Goal: Task Accomplishment & Management: Manage account settings

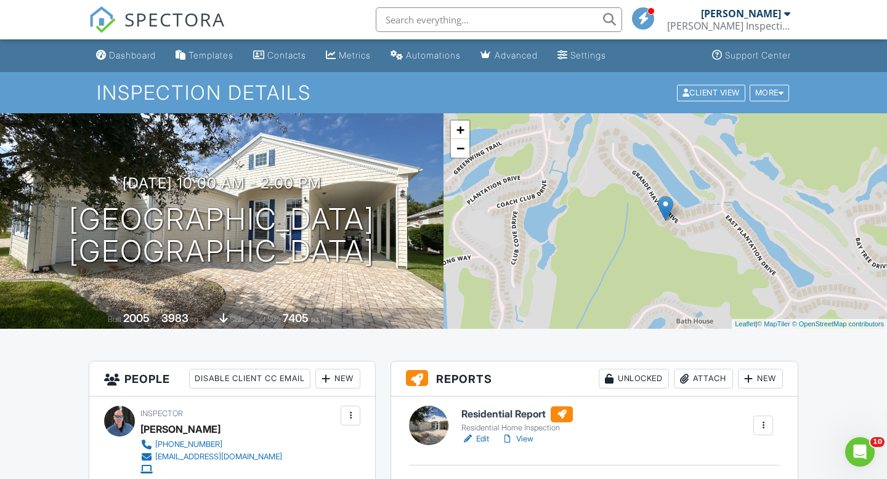
click at [619, 98] on h1 "Inspection Details" at bounding box center [443, 93] width 693 height 22
click at [139, 54] on div "Dashboard" at bounding box center [132, 55] width 47 height 10
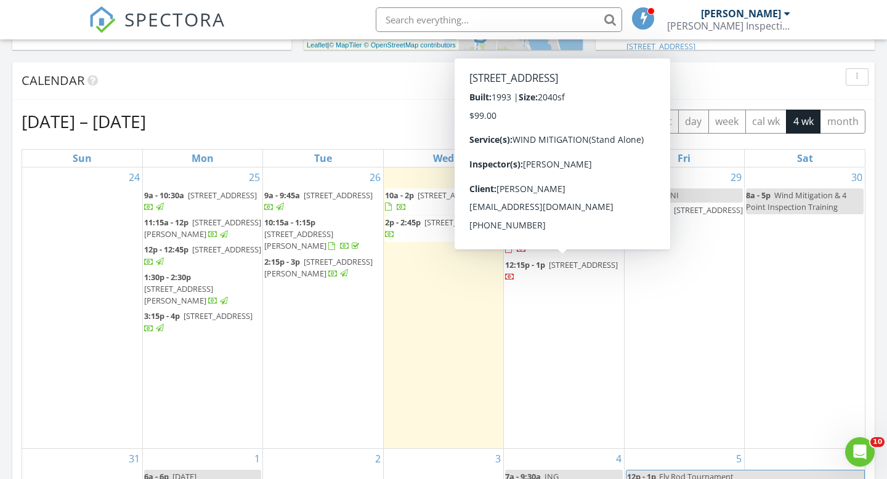
scroll to position [483, 0]
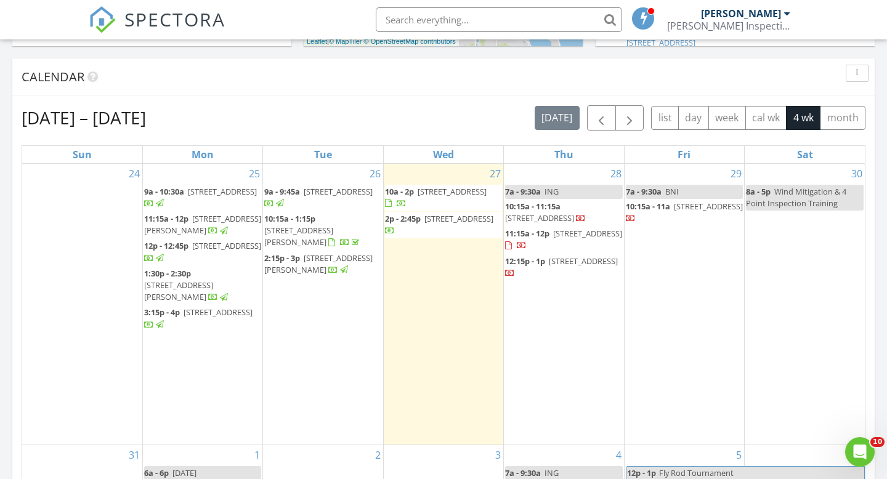
click at [576, 172] on div "28 7a - 9:30a ING 10:15a - 11:15a 615 Tejon Ave SW, Palm Bay 32908 11:15a - 12p…" at bounding box center [563, 304] width 119 height 281
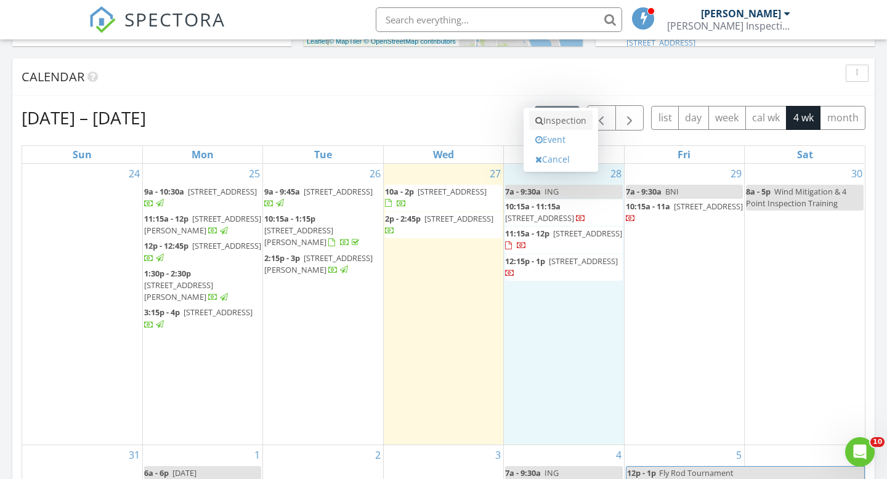
click at [569, 125] on link "Inspection" at bounding box center [560, 121] width 63 height 20
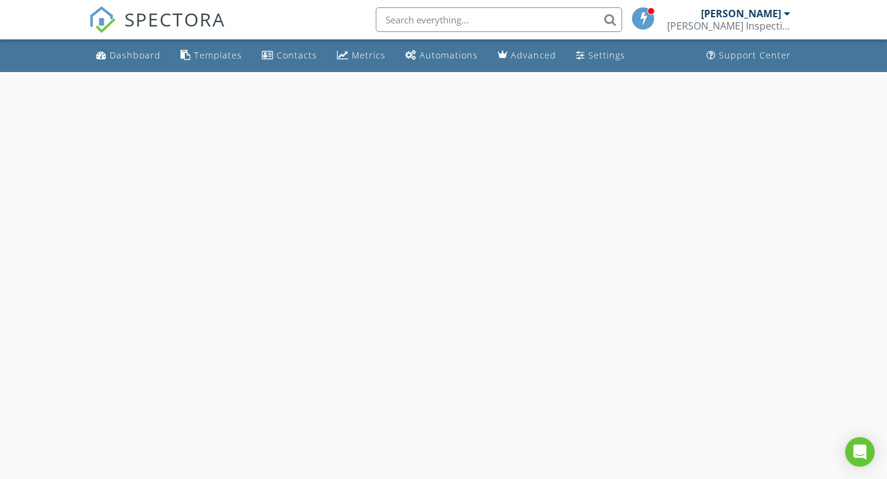
select select "7"
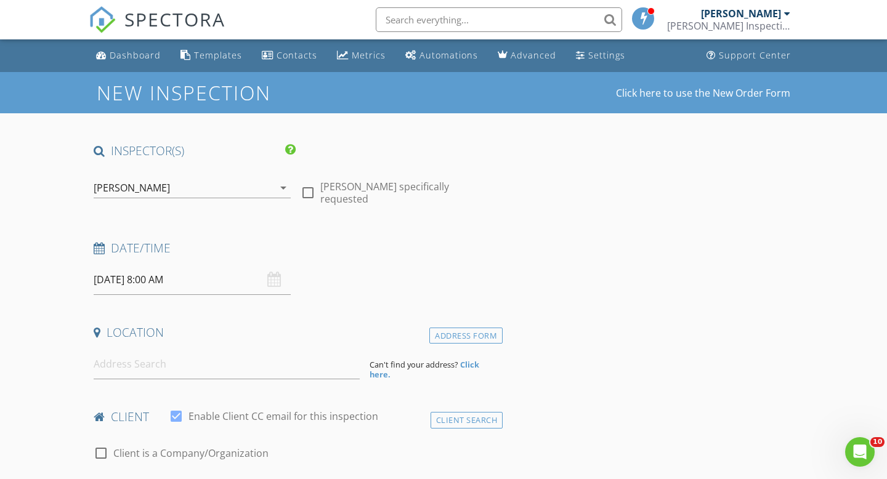
click at [174, 285] on input "08/28/2025 8:00 AM" at bounding box center [192, 280] width 197 height 30
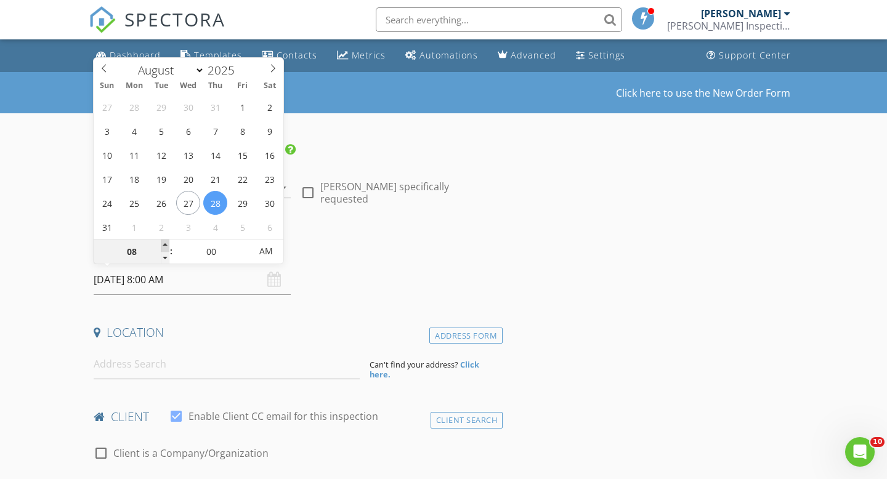
type input "09"
type input "08/28/2025 9:00 AM"
click at [166, 244] on span at bounding box center [165, 246] width 9 height 12
type input "10"
type input "08/28/2025 10:00 AM"
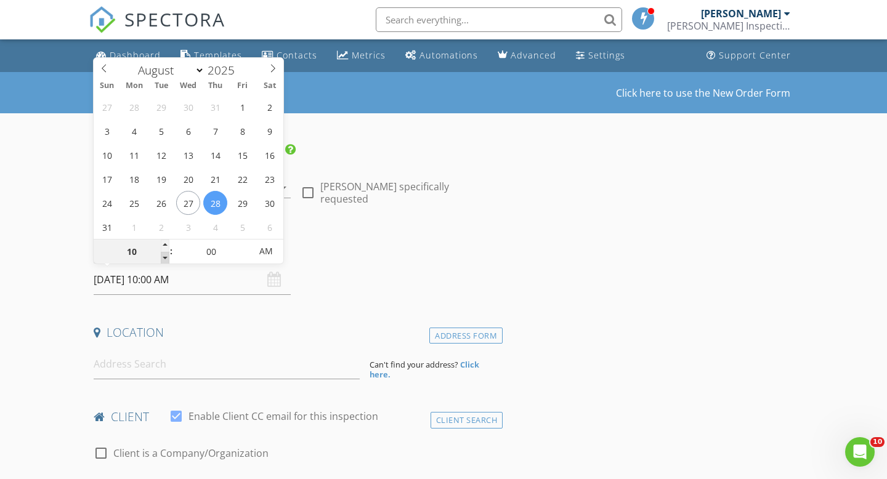
click at [166, 251] on div "10" at bounding box center [132, 252] width 76 height 25
click at [166, 238] on div "27 28 29 30 31 1 2 3 4 5 6 7 8 9 10 11 12 13 14 15 16 17 18 19 20 21 22 23 24 2…" at bounding box center [189, 167] width 190 height 144
type input "11"
type input "08/28/2025 11:00 AM"
click at [166, 240] on span at bounding box center [165, 246] width 9 height 12
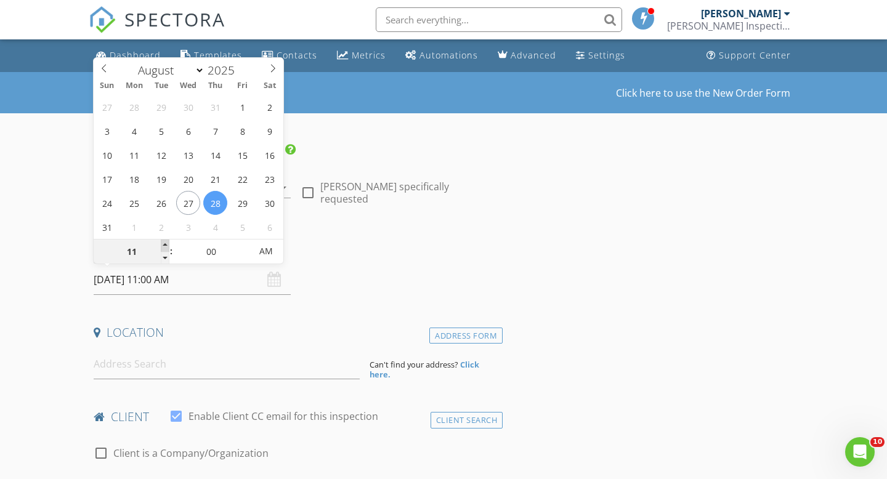
type input "12"
type input "08/28/2025 12:00 PM"
click at [166, 246] on span at bounding box center [165, 246] width 9 height 12
type input "01"
type input "08/28/2025 1:00 PM"
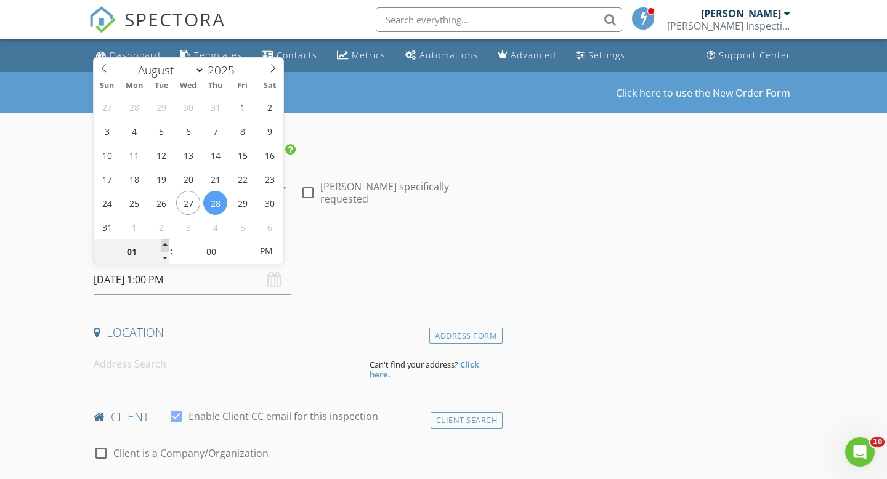
click at [166, 240] on span at bounding box center [165, 246] width 9 height 12
type input "02"
type input "08/28/2025 2:00 PM"
click at [166, 240] on span at bounding box center [165, 246] width 9 height 12
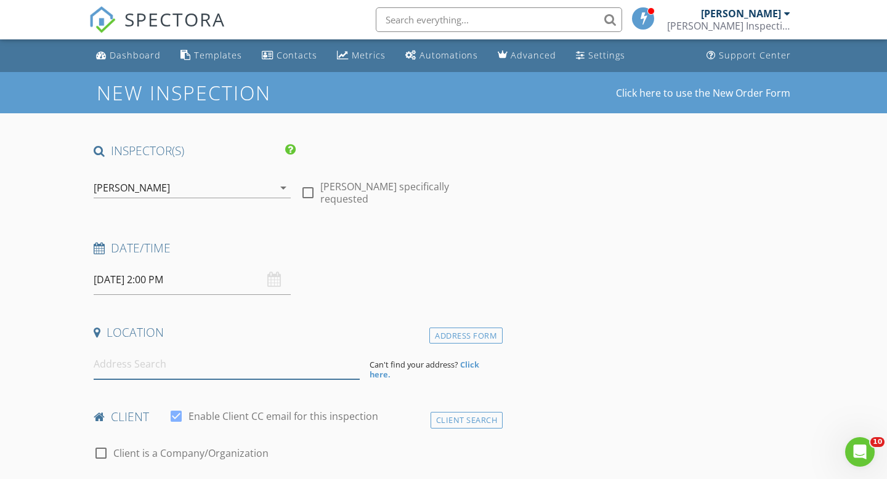
click at [172, 350] on input at bounding box center [227, 364] width 266 height 30
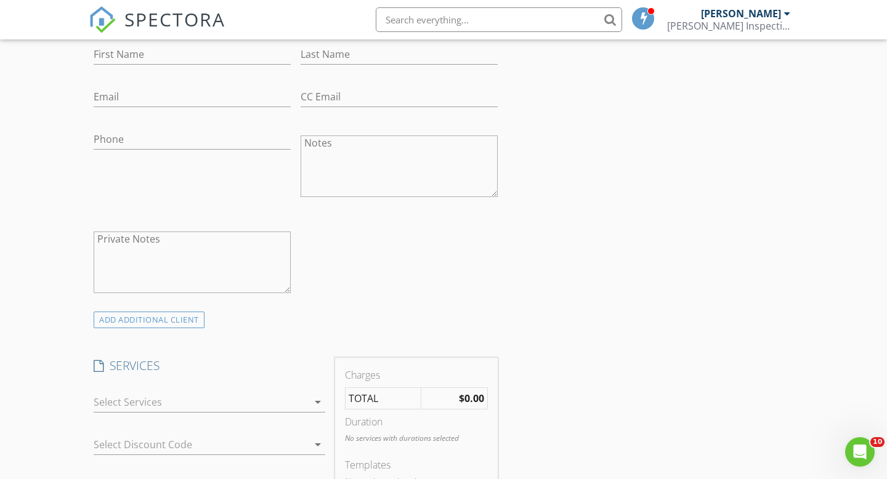
scroll to position [456, 0]
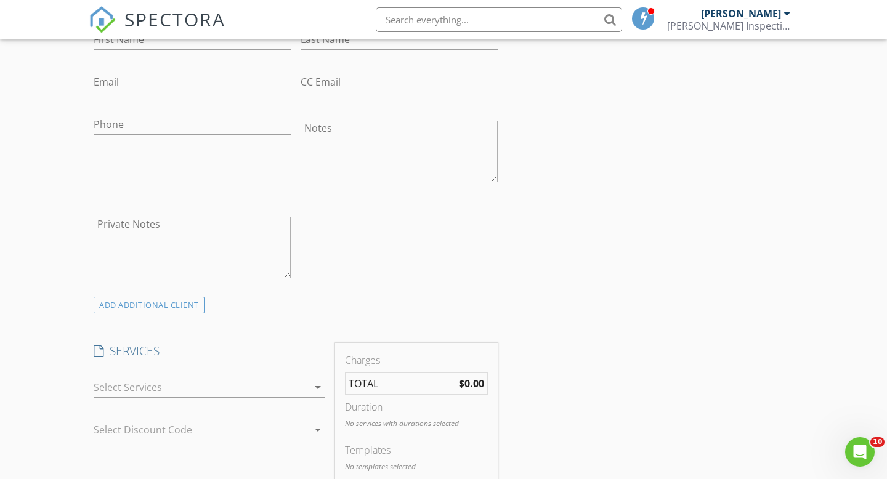
click at [317, 387] on icon "arrow_drop_down" at bounding box center [317, 387] width 15 height 15
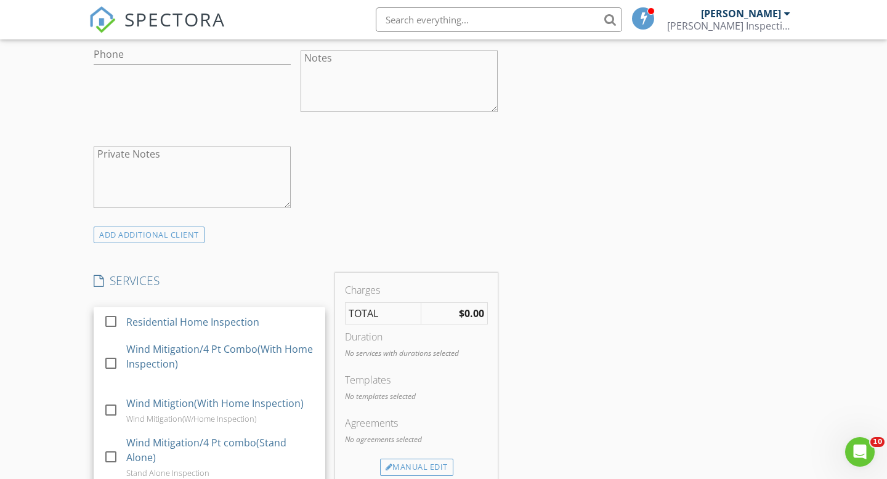
scroll to position [530, 0]
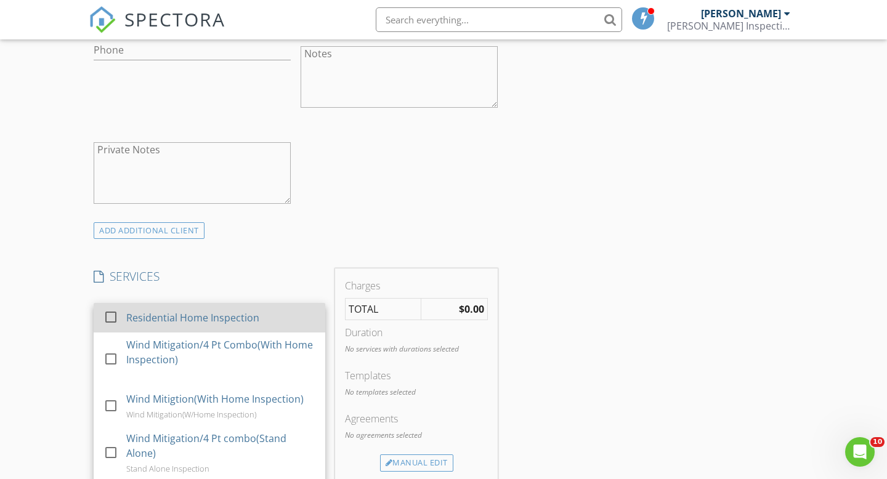
click at [110, 320] on div at bounding box center [110, 317] width 21 height 21
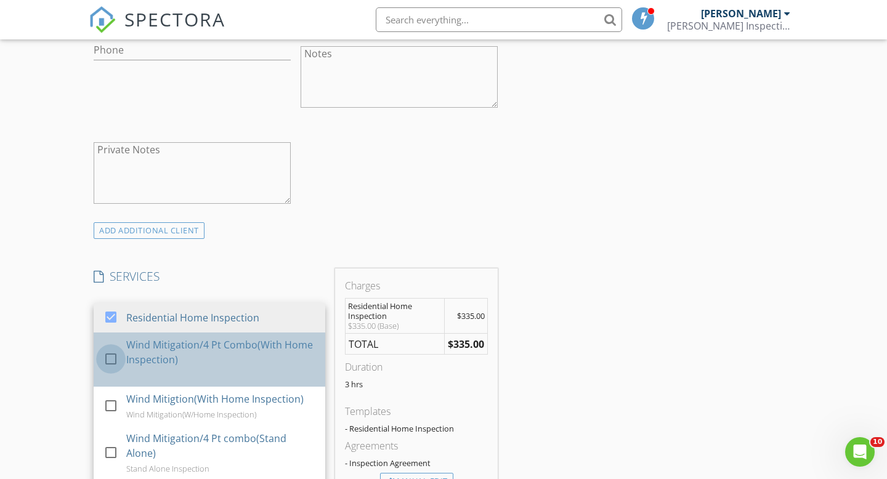
click at [111, 354] on div at bounding box center [110, 359] width 21 height 21
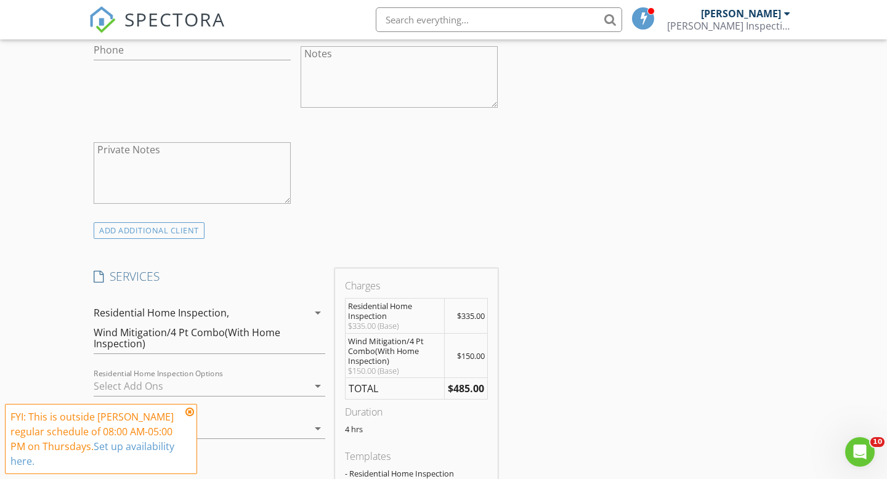
click at [190, 411] on icon at bounding box center [189, 412] width 9 height 10
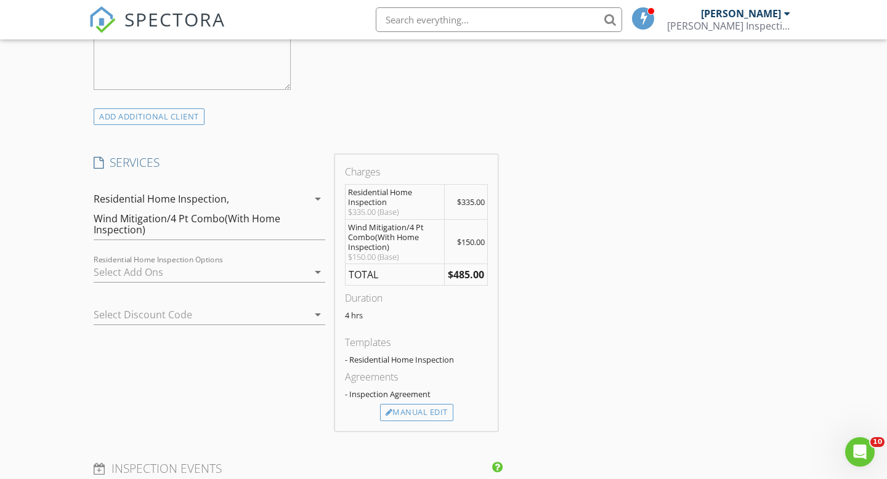
scroll to position [648, 0]
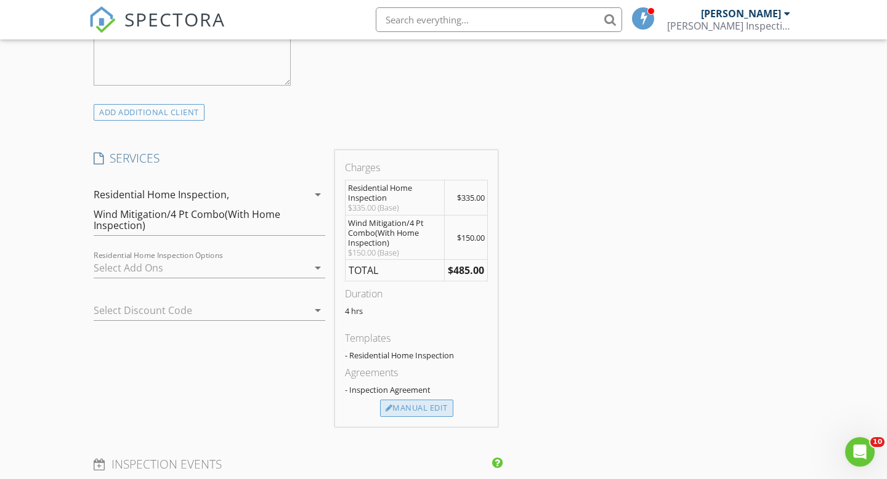
click at [411, 402] on div "Manual Edit" at bounding box center [416, 408] width 73 height 17
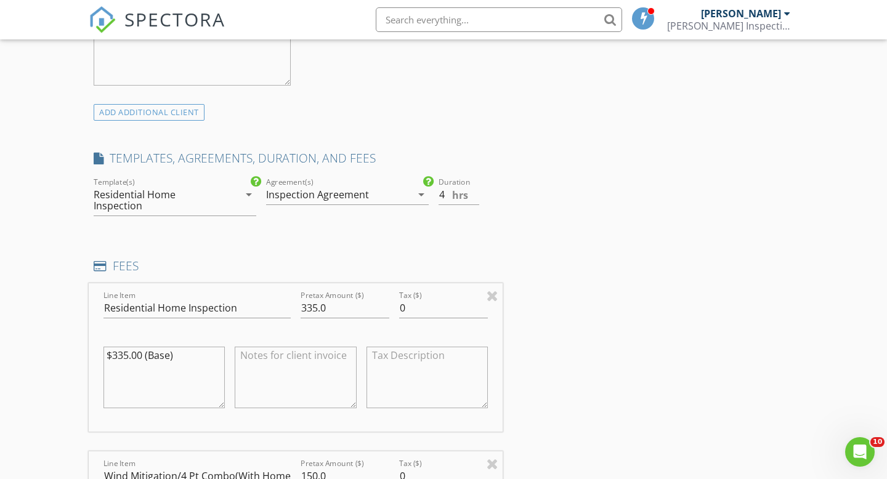
click at [127, 356] on textarea "$335.00 (Base)" at bounding box center [163, 378] width 121 height 62
type textarea "$350.00 (Base)"
click at [318, 308] on input "335.0" at bounding box center [345, 308] width 89 height 20
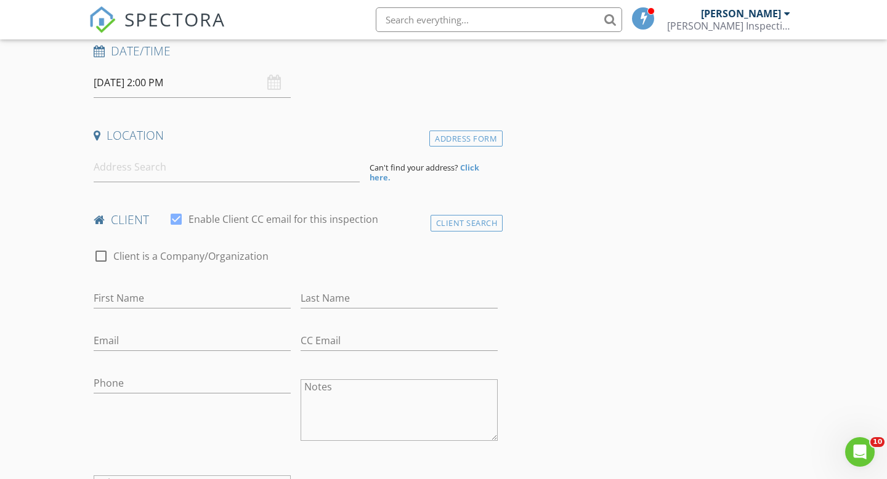
scroll to position [183, 0]
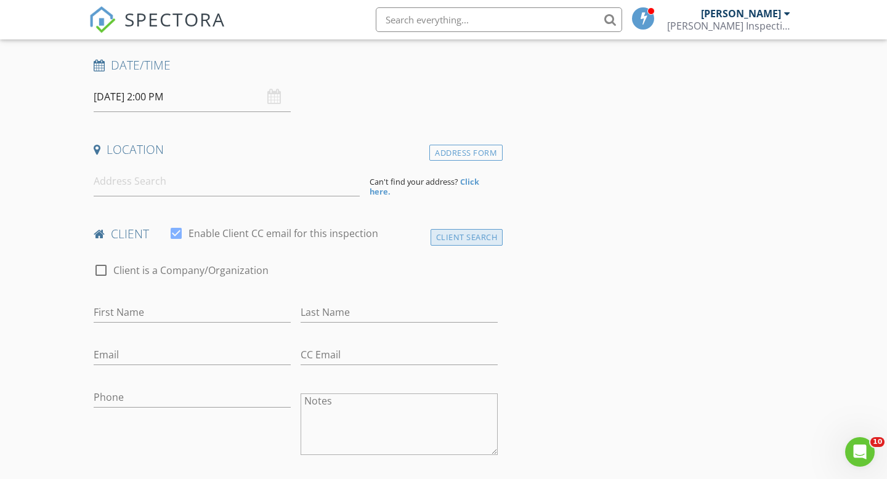
type input "350.03"
click at [475, 240] on div "Client Search" at bounding box center [466, 237] width 73 height 17
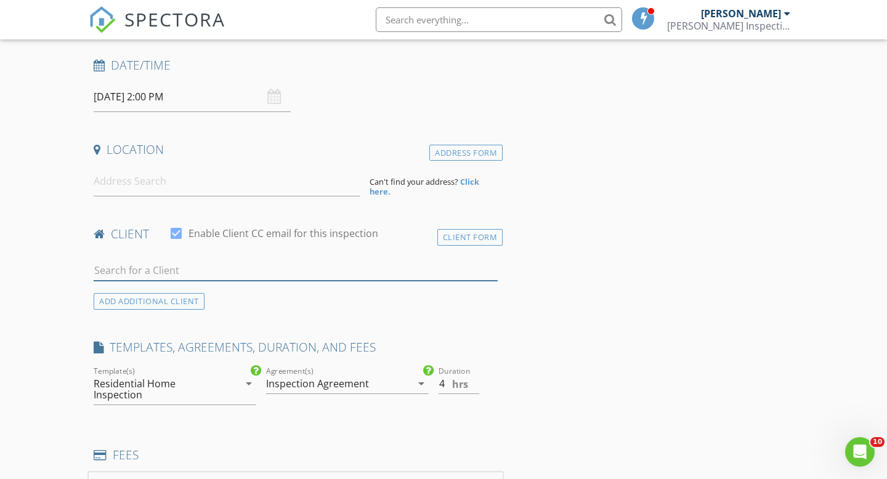
click at [397, 270] on input "text" at bounding box center [296, 270] width 404 height 20
type input "a"
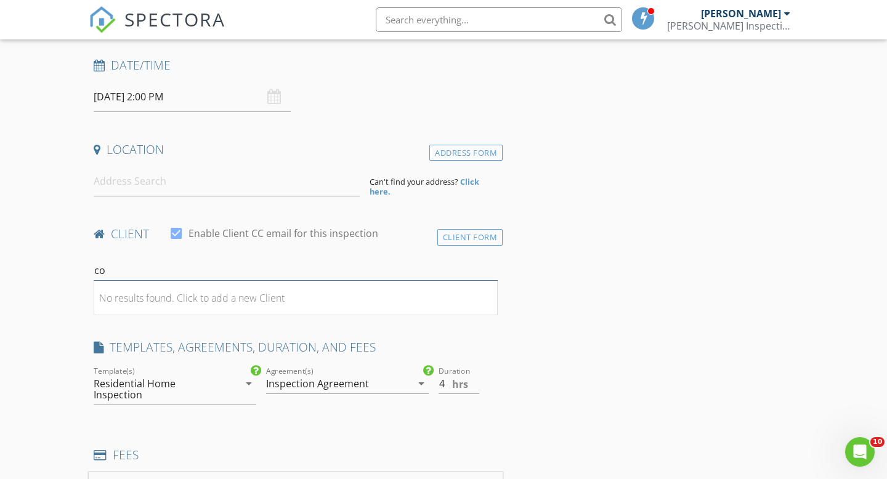
type input "c"
type input "alex hald"
click at [472, 383] on input "4.5" at bounding box center [458, 384] width 41 height 20
click at [472, 383] on input "5" at bounding box center [458, 384] width 41 height 20
click at [474, 387] on input "4.5" at bounding box center [458, 384] width 41 height 20
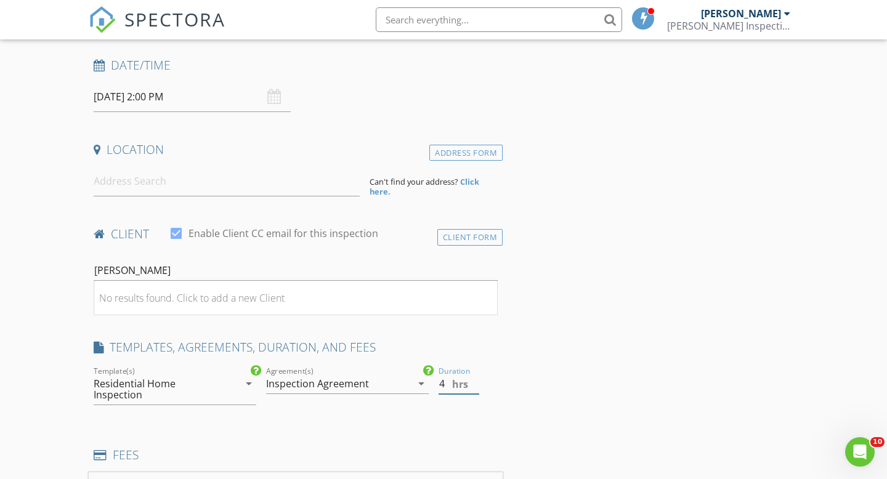
click at [474, 387] on input "4" at bounding box center [458, 384] width 41 height 20
click at [474, 387] on input "3.5" at bounding box center [458, 384] width 41 height 20
type input "3"
click at [472, 392] on input "3" at bounding box center [458, 384] width 41 height 20
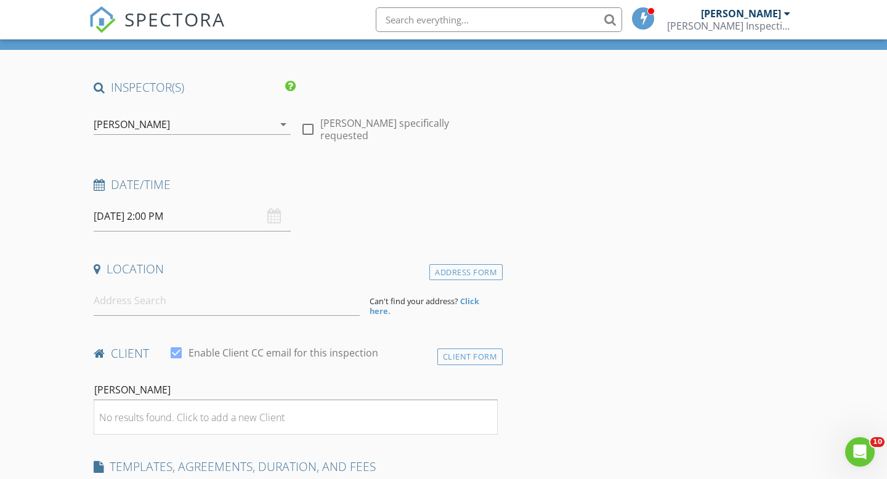
scroll to position [63, 0]
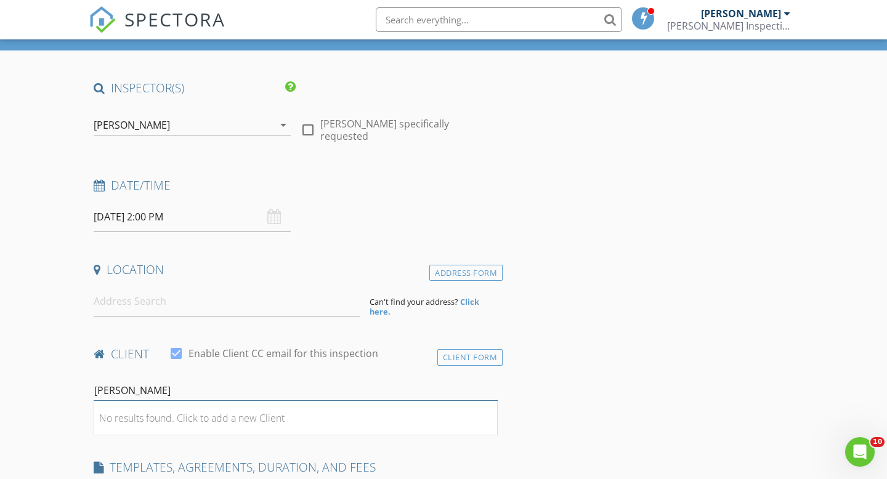
drag, startPoint x: 151, startPoint y: 389, endPoint x: 81, endPoint y: 394, distance: 70.3
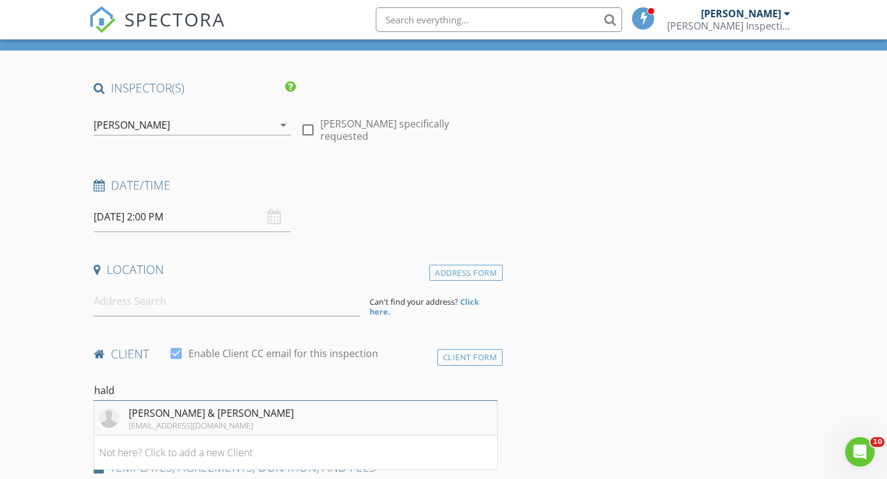
type input "hald"
click at [149, 417] on div "Alex & Cathleen Haldopoulos" at bounding box center [211, 413] width 165 height 15
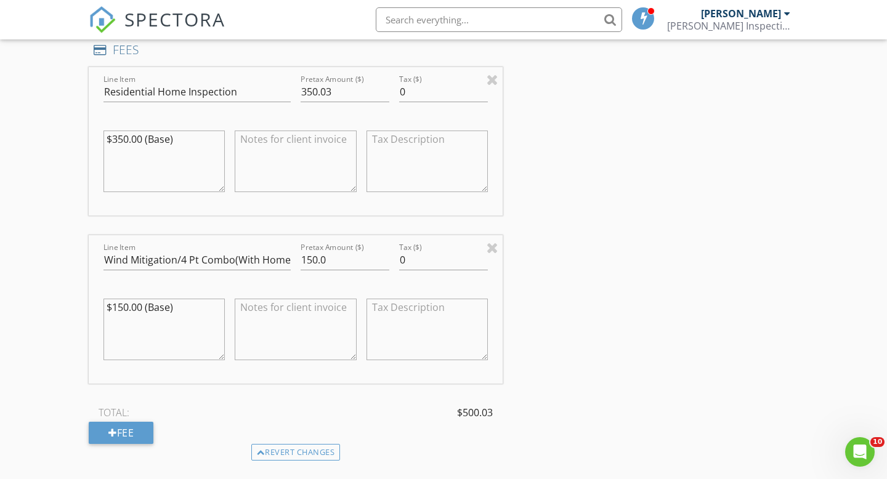
scroll to position [856, 0]
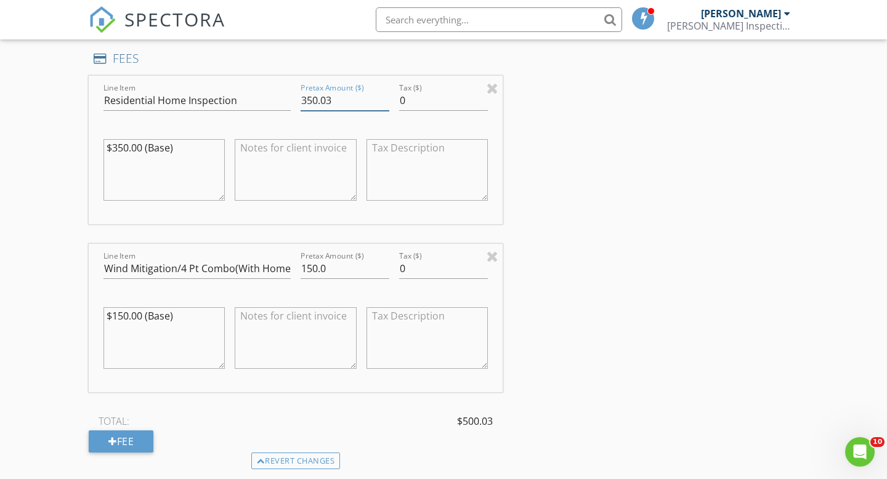
click at [347, 103] on input "350.03" at bounding box center [345, 101] width 89 height 20
type input "350.00"
click at [579, 249] on div "INSPECTOR(S) check_box Allen Lucas PRIMARY Allen Lucas arrow_drop_down check_bo…" at bounding box center [443, 327] width 709 height 2081
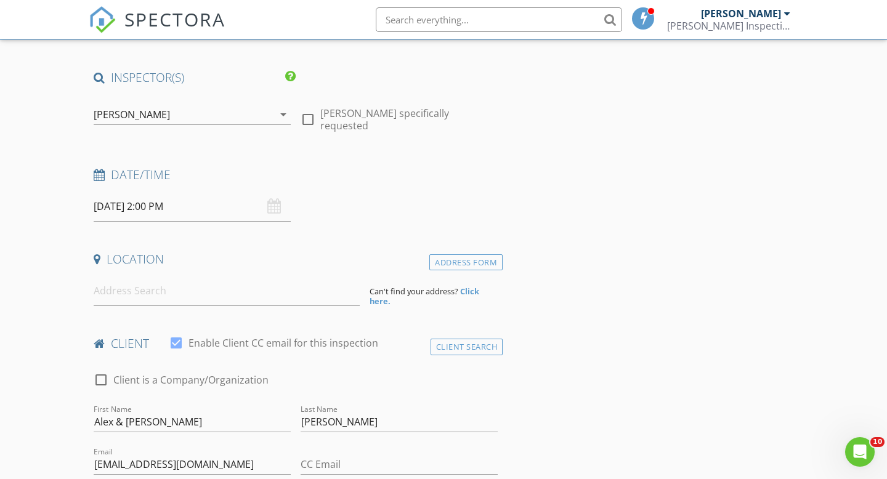
scroll to position [49, 0]
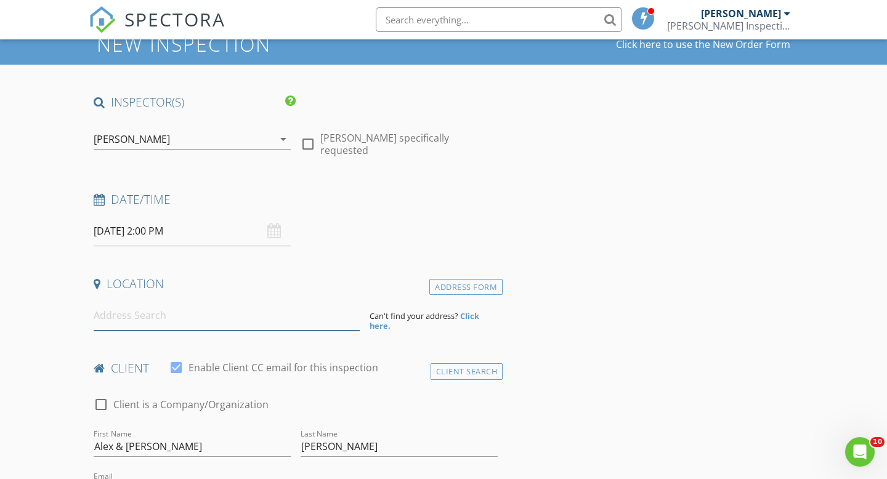
click at [241, 315] on input at bounding box center [227, 316] width 266 height 30
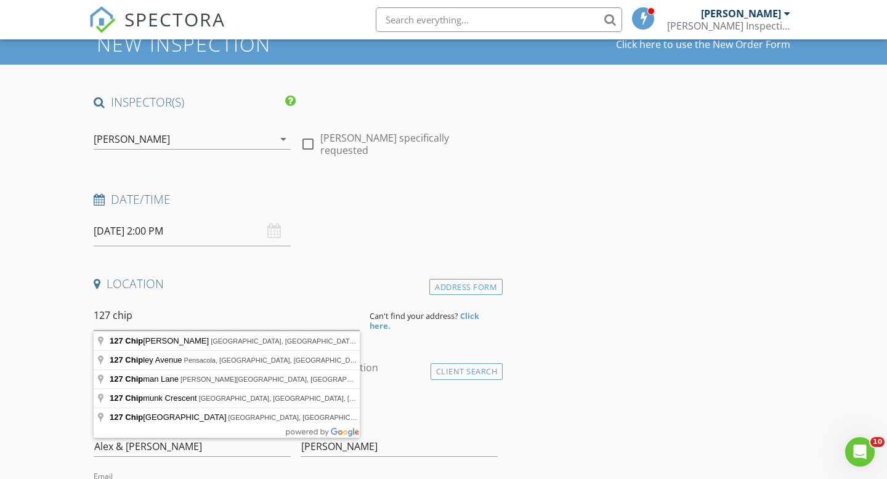
type input "127 Chipola Rd, Cocoa Beach, FL, USA"
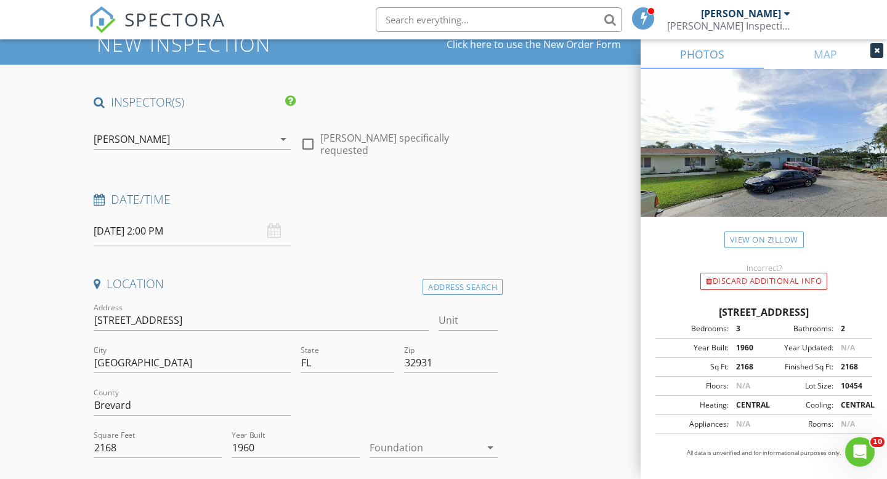
type input "4.25"
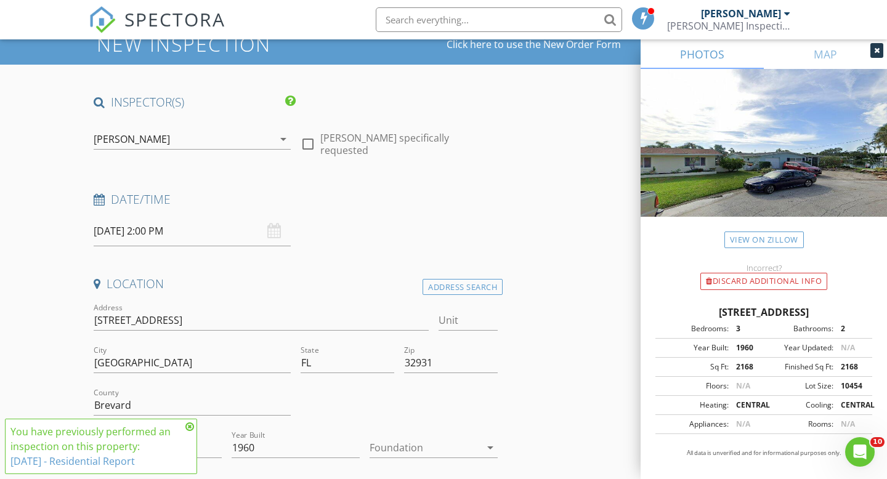
click at [190, 428] on icon at bounding box center [189, 427] width 9 height 10
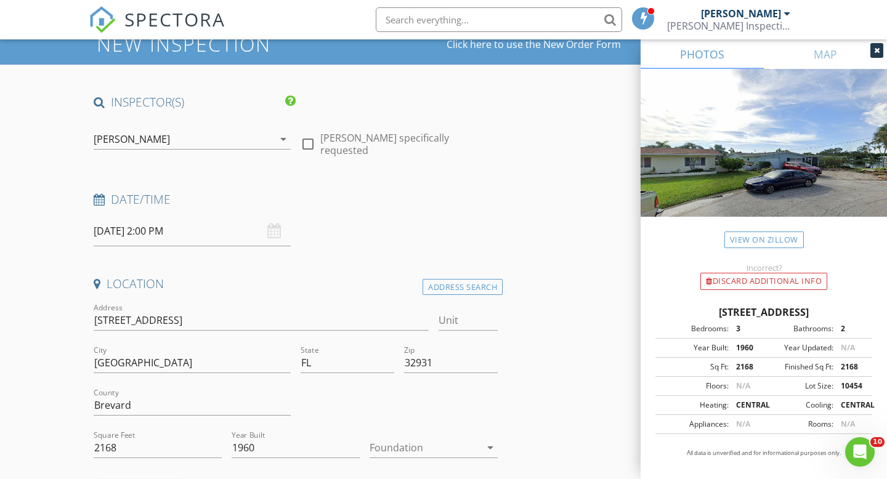
click at [174, 323] on input "127 Chipola Rd" at bounding box center [261, 320] width 335 height 20
click at [432, 291] on div "Address Search" at bounding box center [462, 287] width 80 height 17
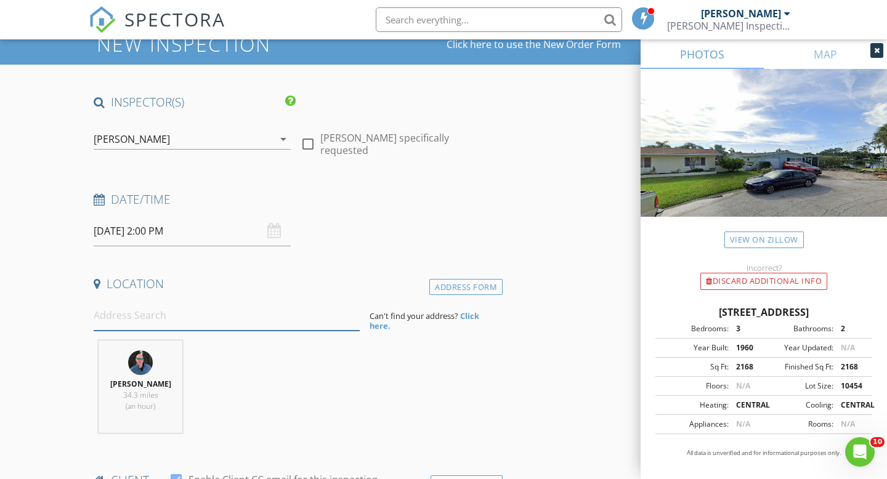
click at [189, 316] on input at bounding box center [227, 316] width 266 height 30
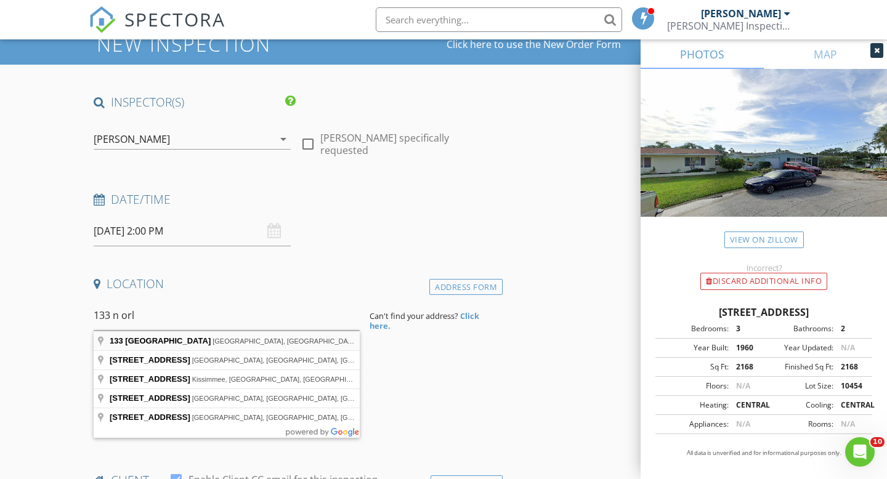
type input "133 North Orlando Avenue, Cocoa Beach, FL, USA"
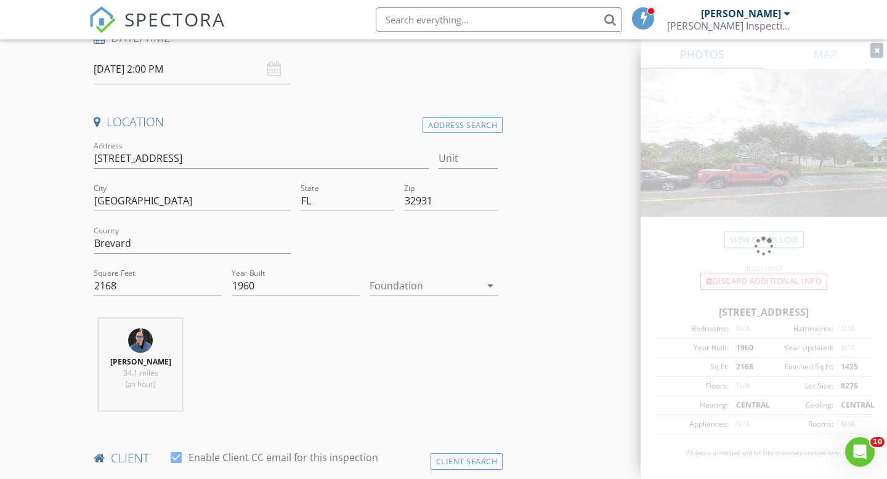
scroll to position [259, 0]
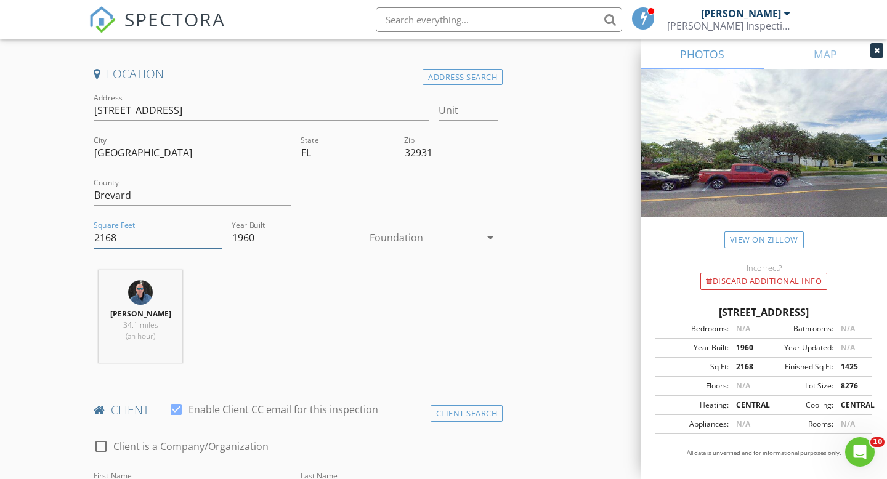
drag, startPoint x: 164, startPoint y: 238, endPoint x: 87, endPoint y: 235, distance: 77.0
paste input "1425"
type input "1425"
type input "4"
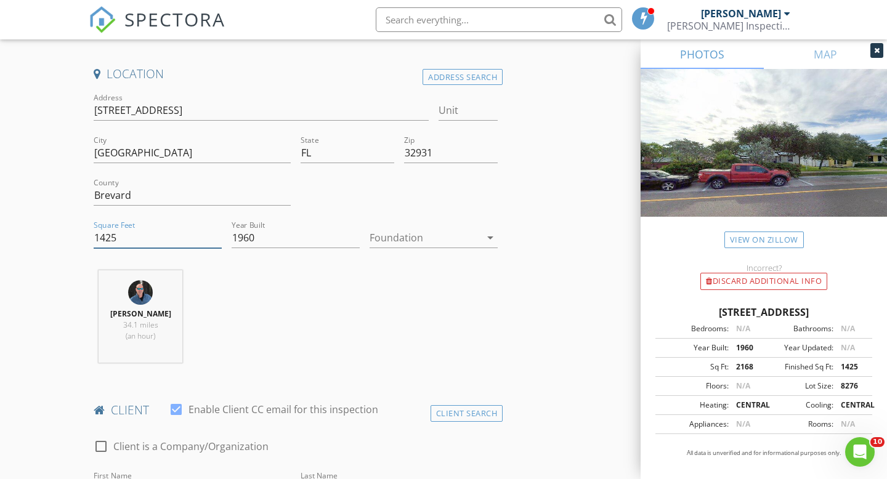
type input "1425"
click at [259, 236] on input "1960" at bounding box center [296, 238] width 128 height 20
type input "1939"
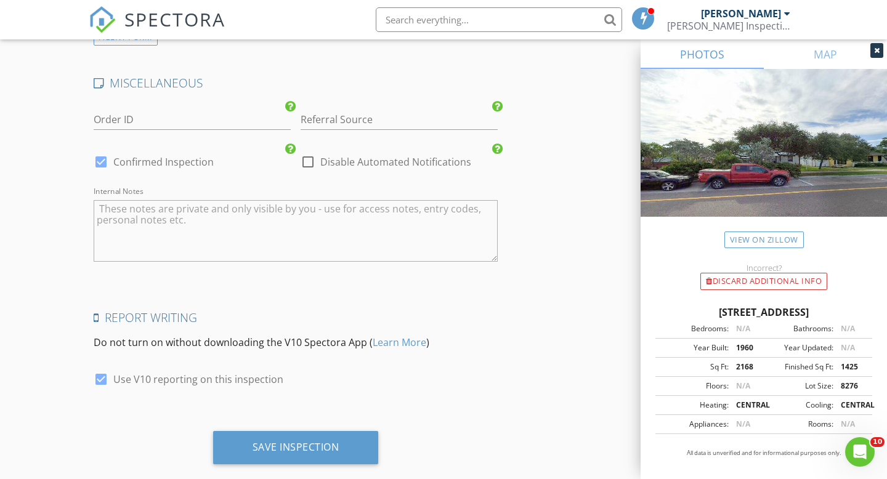
scroll to position [2026, 0]
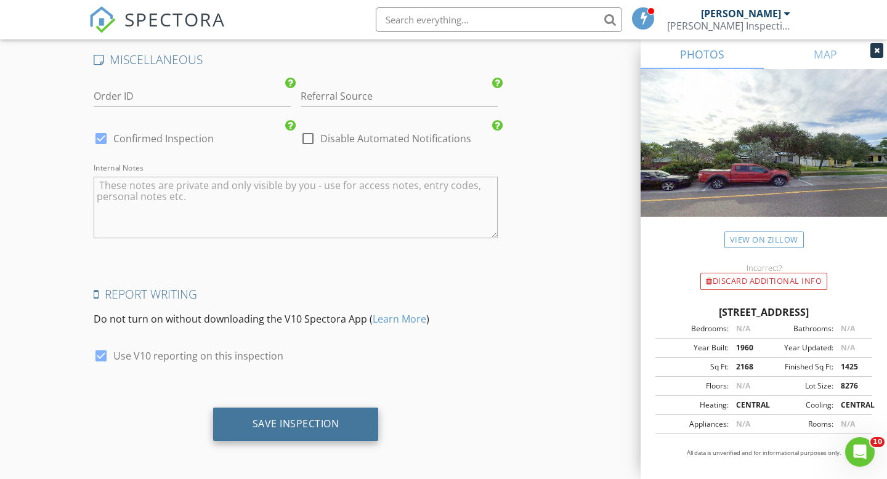
click at [309, 418] on div "Save Inspection" at bounding box center [295, 424] width 87 height 12
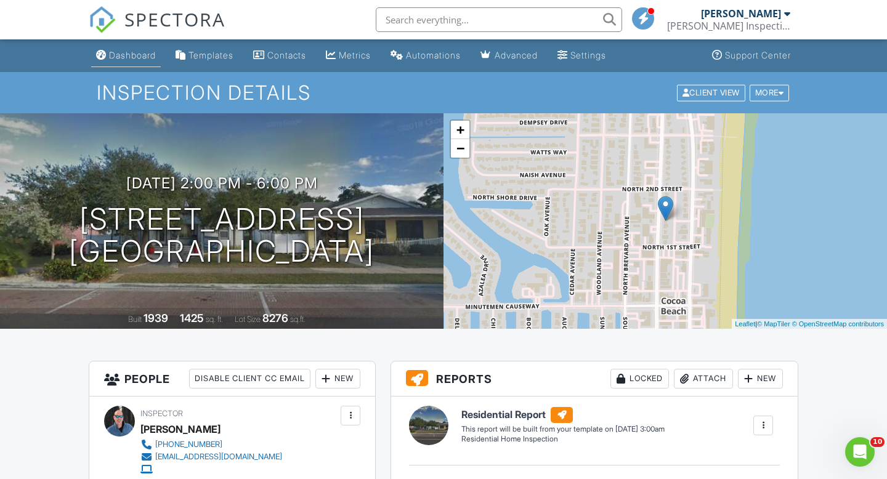
click at [139, 57] on div "Dashboard" at bounding box center [132, 55] width 47 height 10
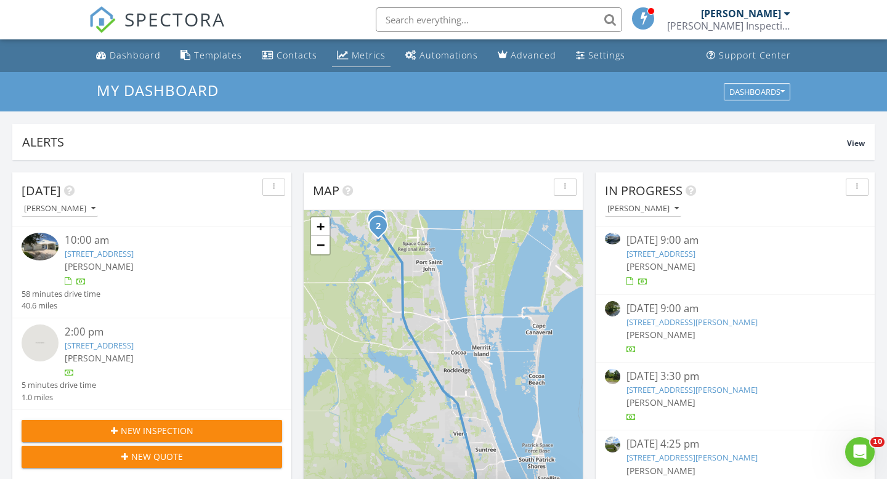
click at [357, 58] on div "Metrics" at bounding box center [369, 55] width 34 height 12
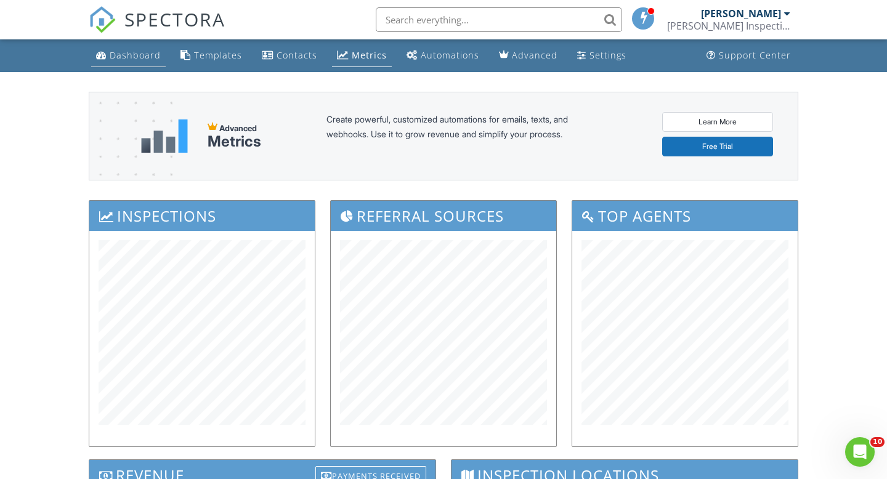
click at [148, 56] on div "Dashboard" at bounding box center [135, 55] width 51 height 12
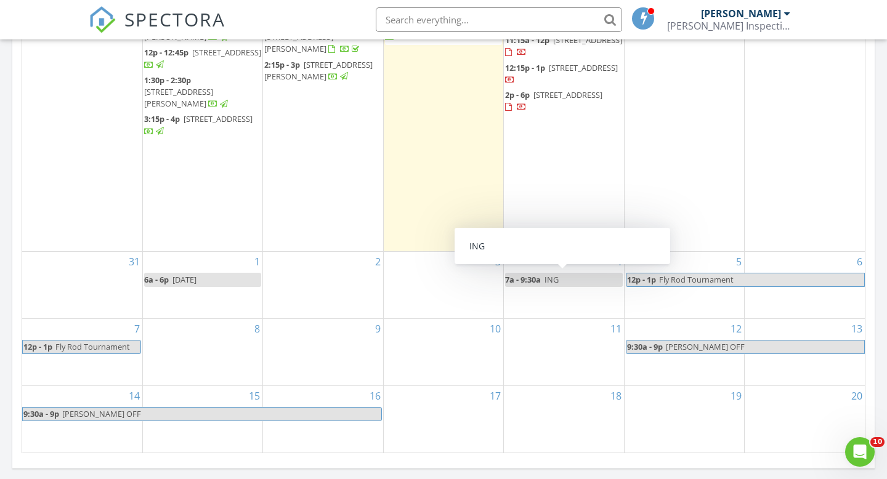
scroll to position [680, 0]
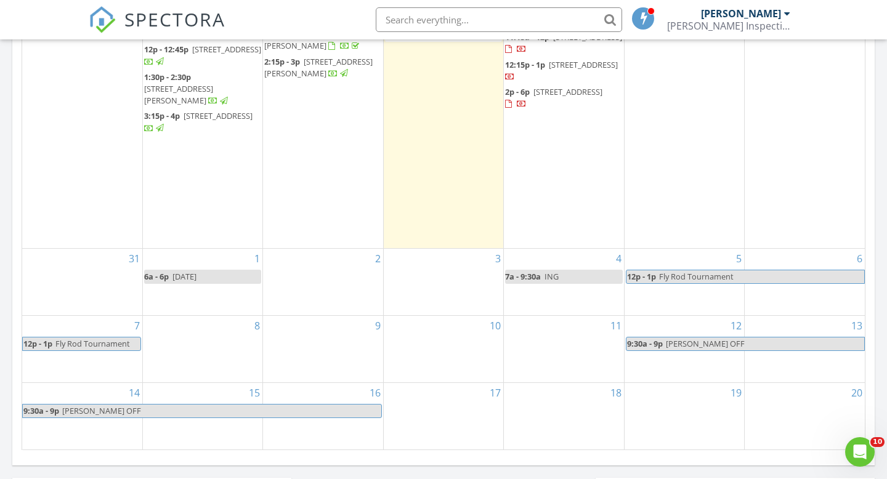
click at [348, 413] on span "[PERSON_NAME] OFF" at bounding box center [222, 411] width 320 height 13
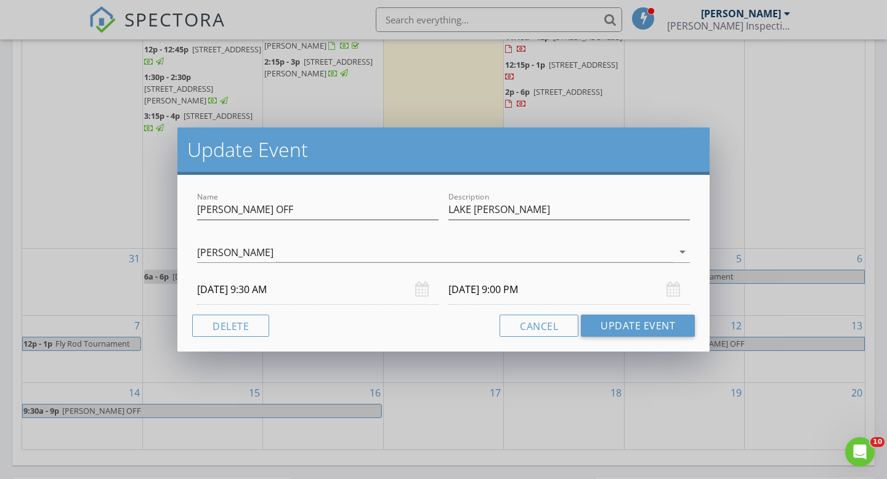
click at [504, 291] on input "[DATE] 9:00 PM" at bounding box center [568, 290] width 241 height 30
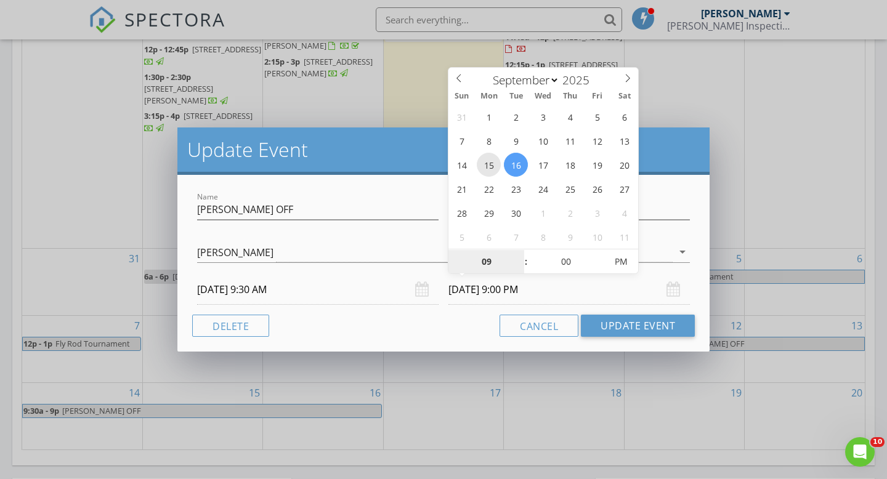
type input "[DATE] 9:00 PM"
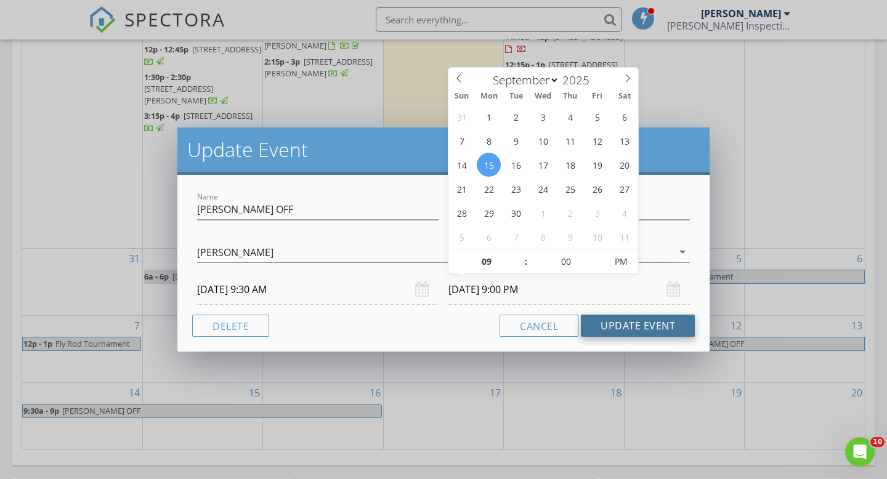
click at [635, 325] on button "Update Event" at bounding box center [638, 326] width 114 height 22
